Goal: Information Seeking & Learning: Learn about a topic

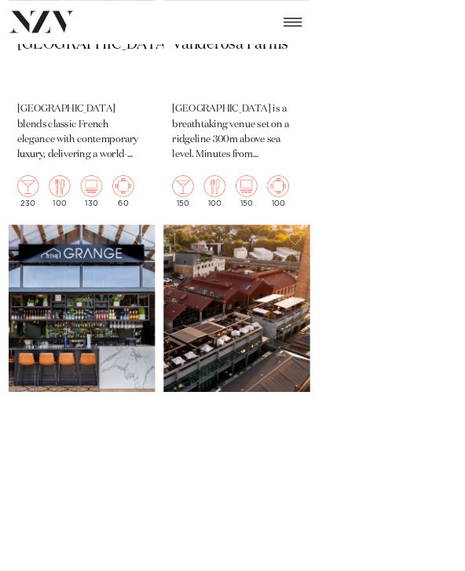
scroll to position [4233, 0]
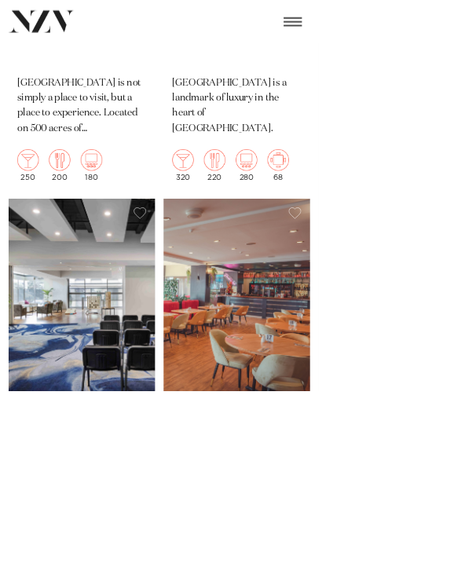
scroll to position [7242, 0]
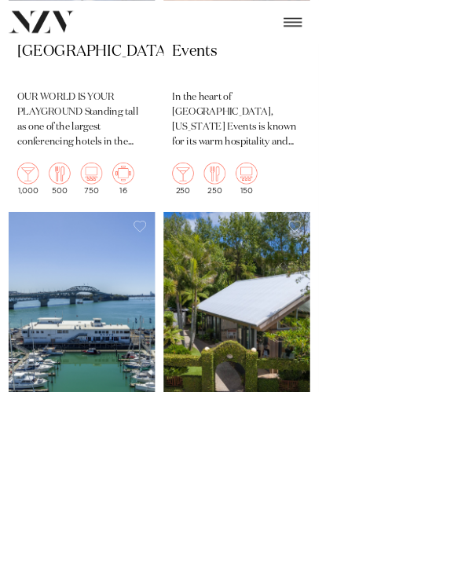
scroll to position [7816, 0]
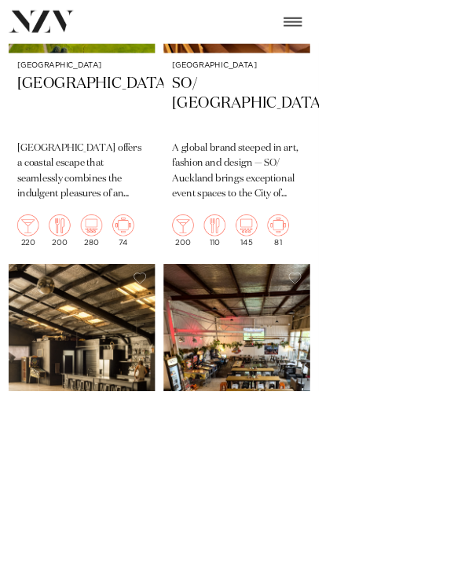
scroll to position [9522, 0]
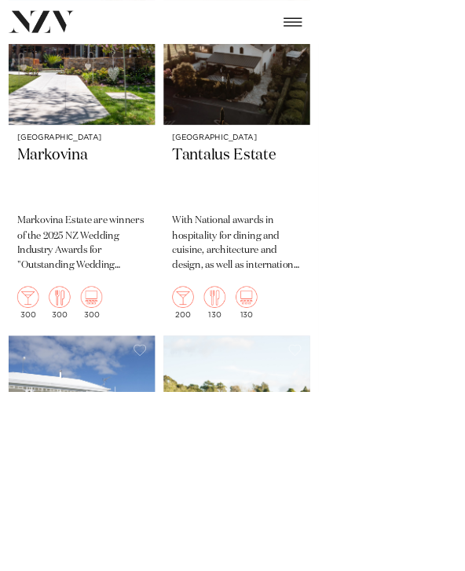
scroll to position [16037, 0]
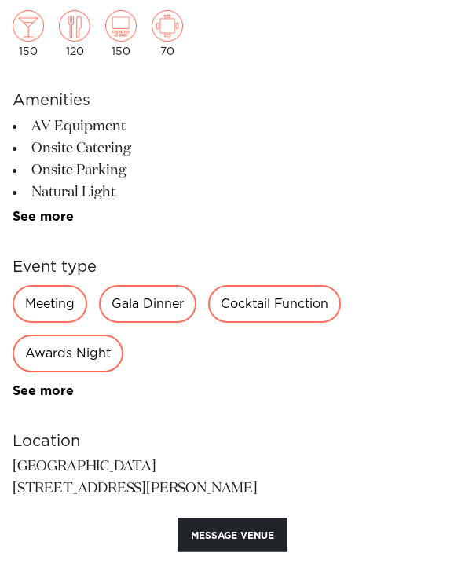
click at [47, 211] on link "See more" at bounding box center [74, 217] width 122 height 13
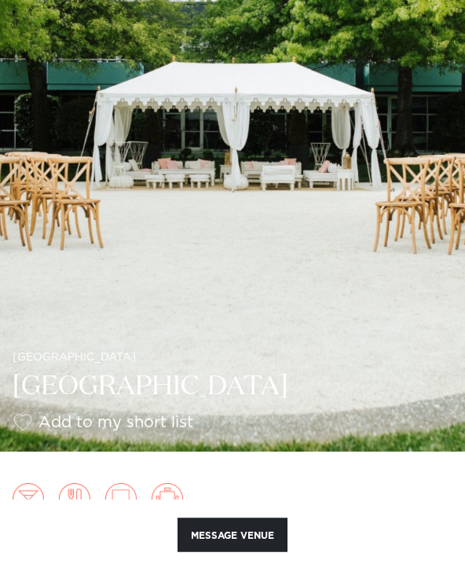
scroll to position [165, 0]
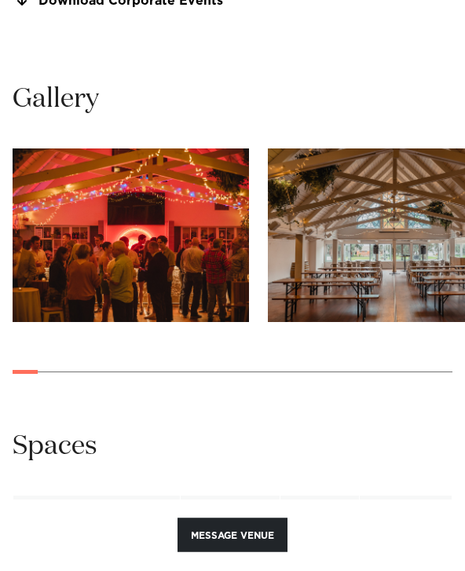
scroll to position [1484, 0]
click at [271, 284] on img "2 / 30" at bounding box center [386, 234] width 236 height 173
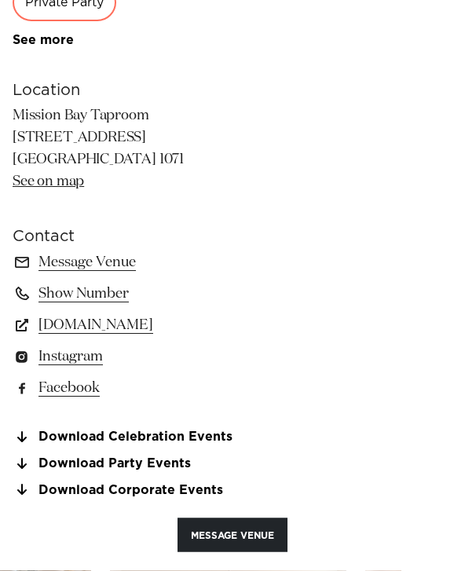
scroll to position [968, 0]
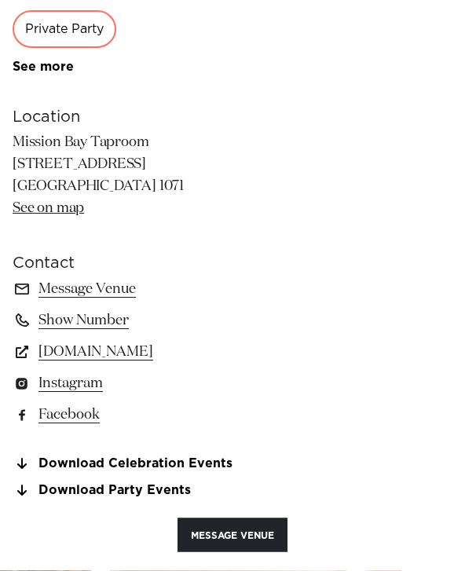
click at [86, 356] on link "www.missionbaytaproom.co.nz" at bounding box center [233, 352] width 440 height 22
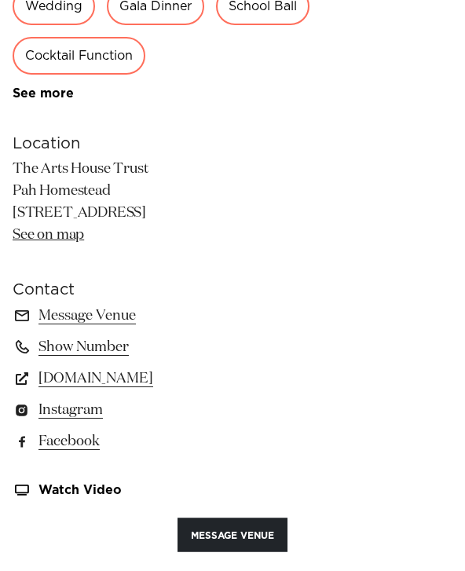
scroll to position [942, 0]
click at [79, 378] on link "[DOMAIN_NAME]" at bounding box center [233, 378] width 440 height 22
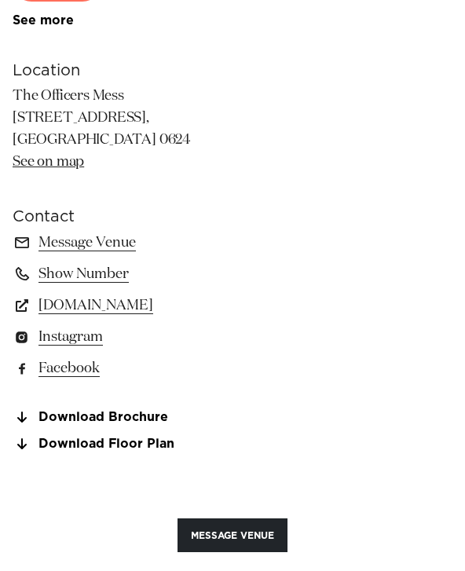
scroll to position [1016, 0]
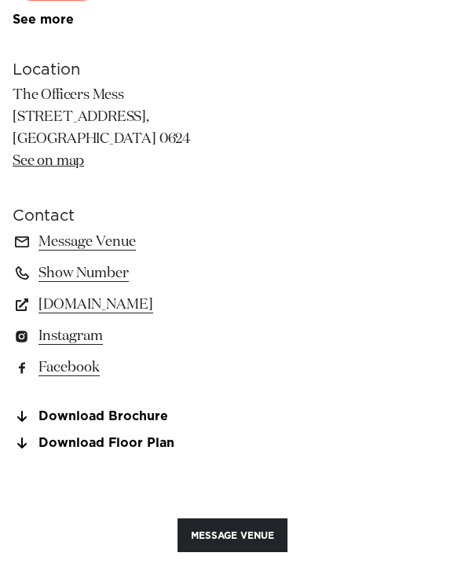
click at [121, 304] on link "www.theofficersmess.co.nz" at bounding box center [233, 305] width 440 height 22
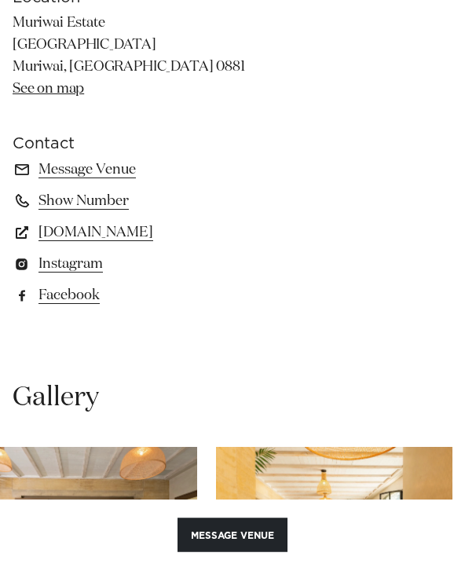
scroll to position [1088, 0]
click at [74, 232] on link "muriwaiestate.co.nz" at bounding box center [233, 232] width 440 height 22
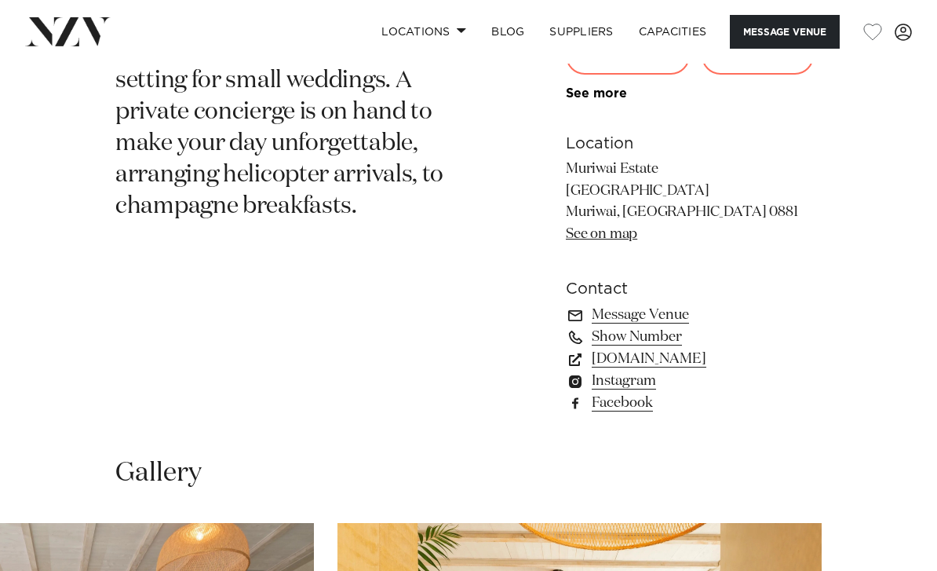
scroll to position [883, 0]
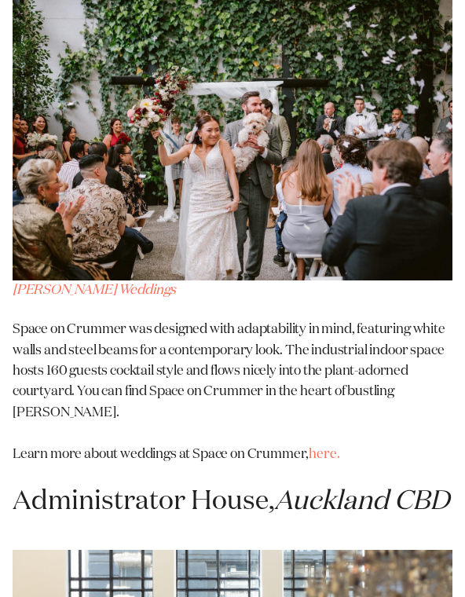
scroll to position [8194, 0]
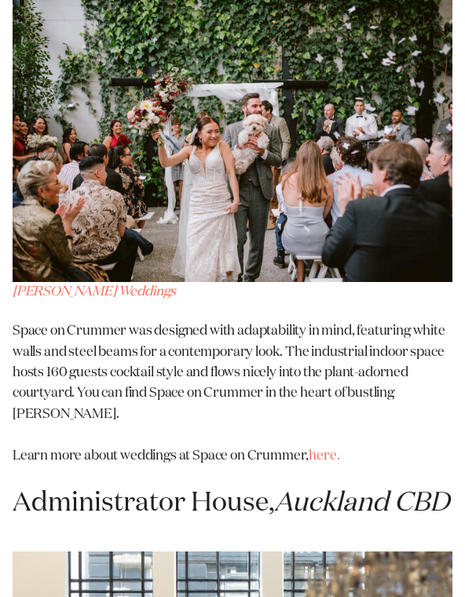
click at [328, 450] on link "here." at bounding box center [324, 456] width 31 height 13
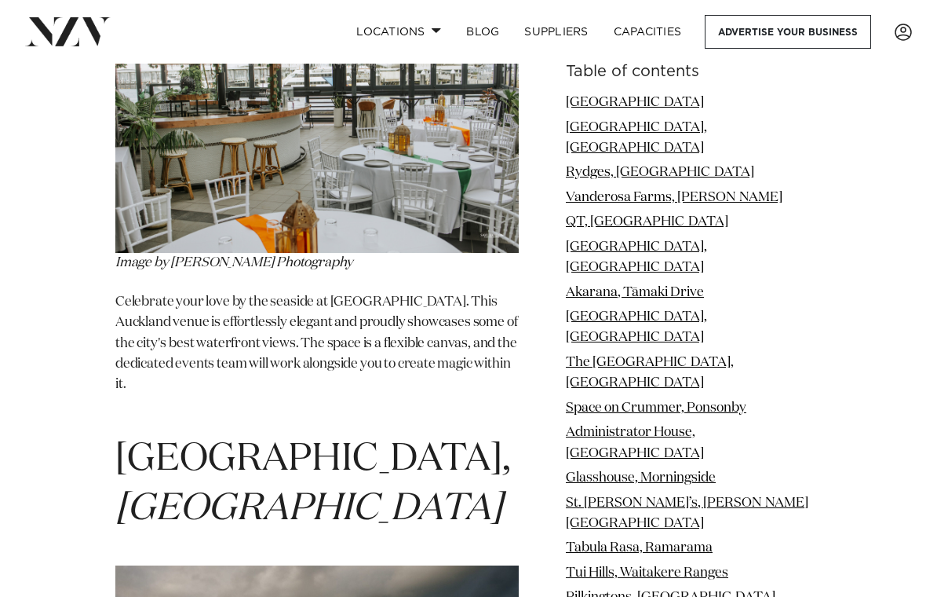
scroll to position [0, 0]
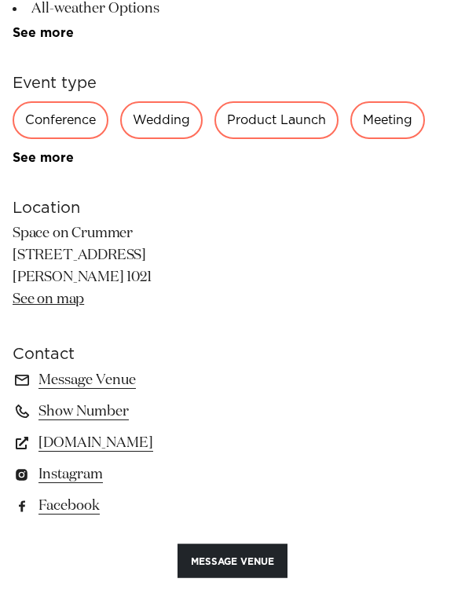
scroll to position [881, 0]
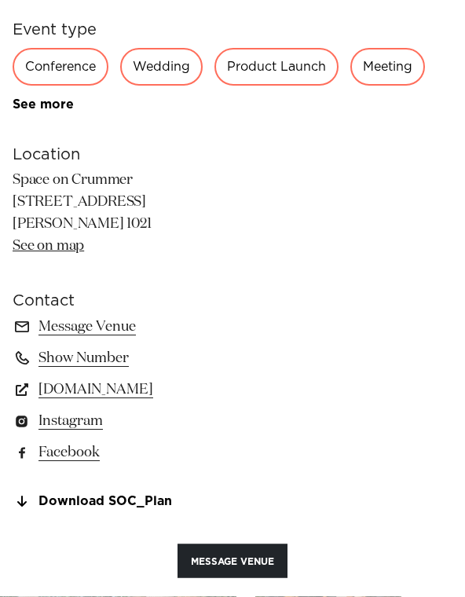
click at [188, 385] on link "[DOMAIN_NAME]" at bounding box center [233, 390] width 440 height 22
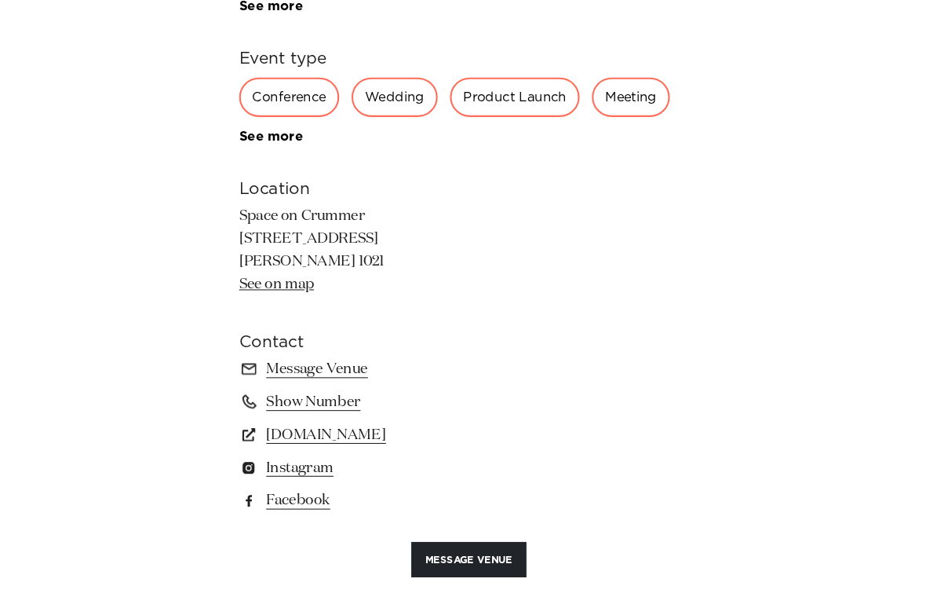
scroll to position [888, 0]
